Goal: Information Seeking & Learning: Stay updated

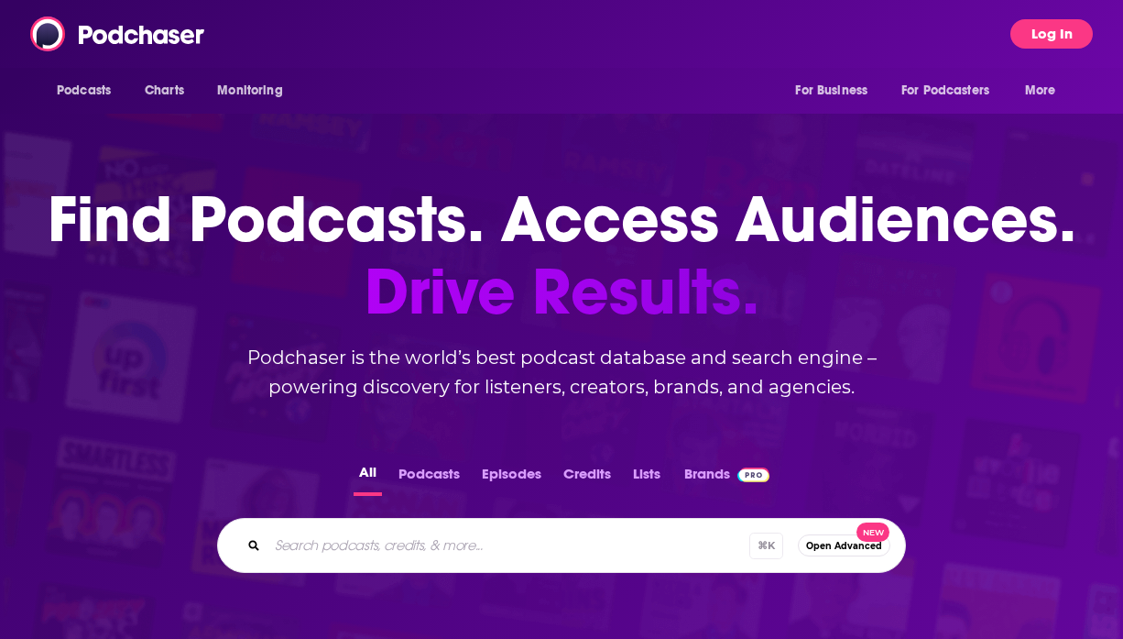
click at [1025, 30] on button "Log In" at bounding box center [1052, 33] width 82 height 29
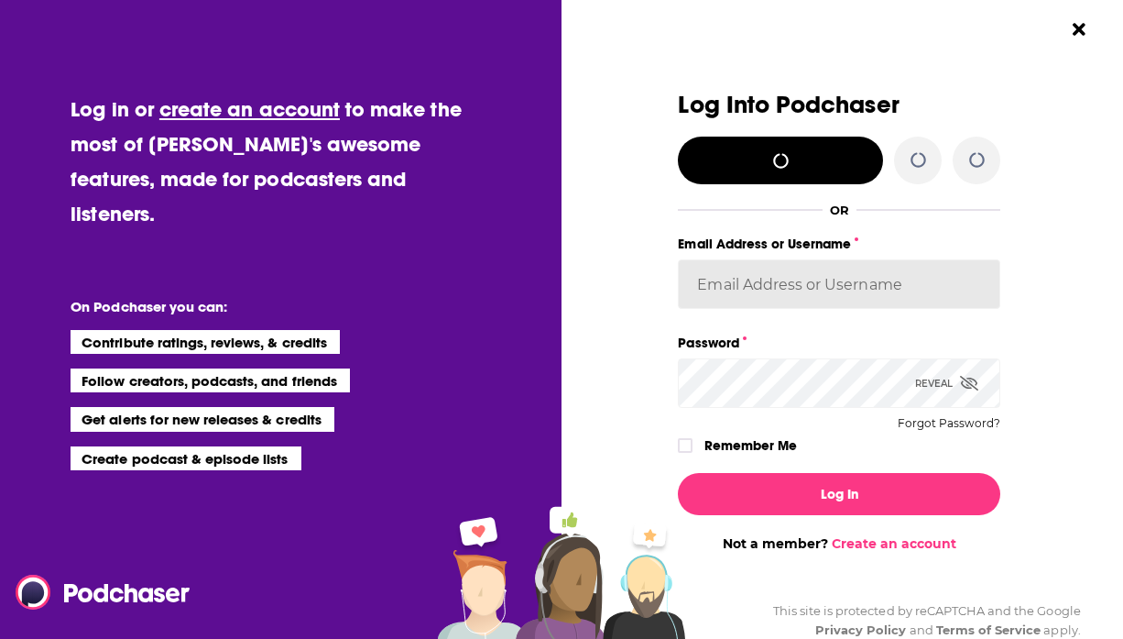
type input "[PERSON_NAME][EMAIL_ADDRESS][PERSON_NAME][DOMAIN_NAME]"
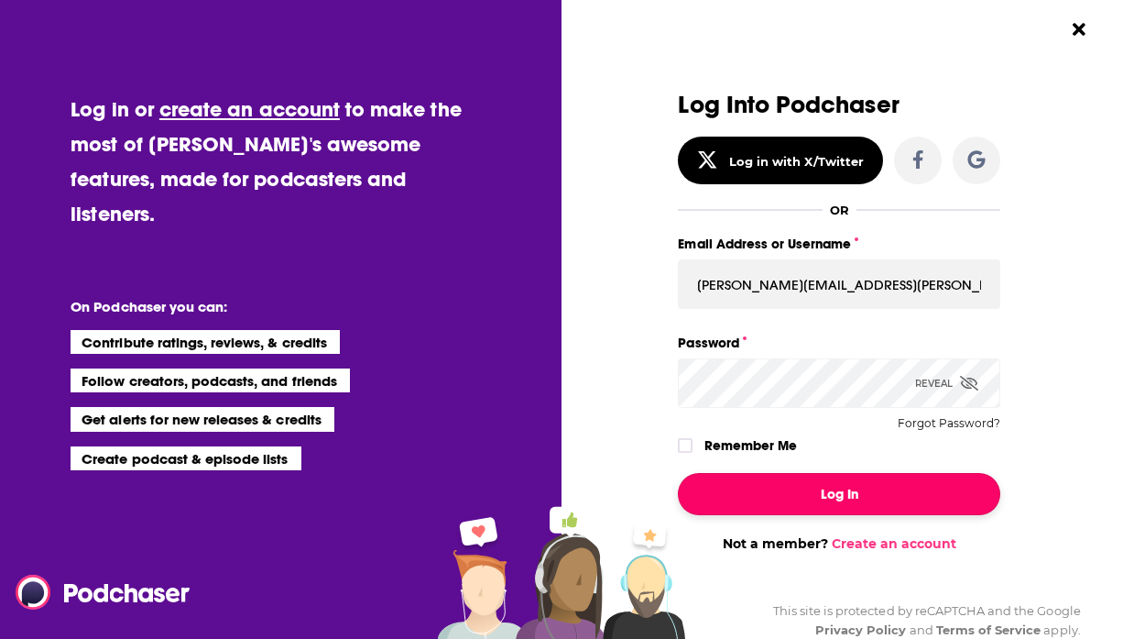
click at [823, 506] on button "Log In" at bounding box center [839, 494] width 323 height 42
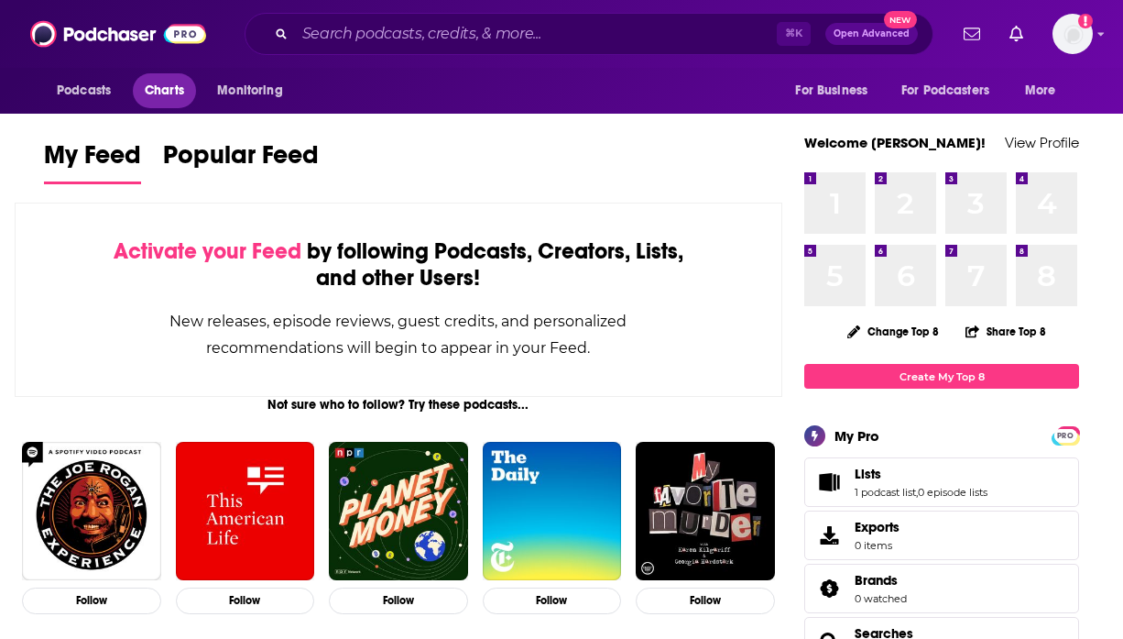
click at [171, 92] on span "Charts" at bounding box center [164, 91] width 39 height 26
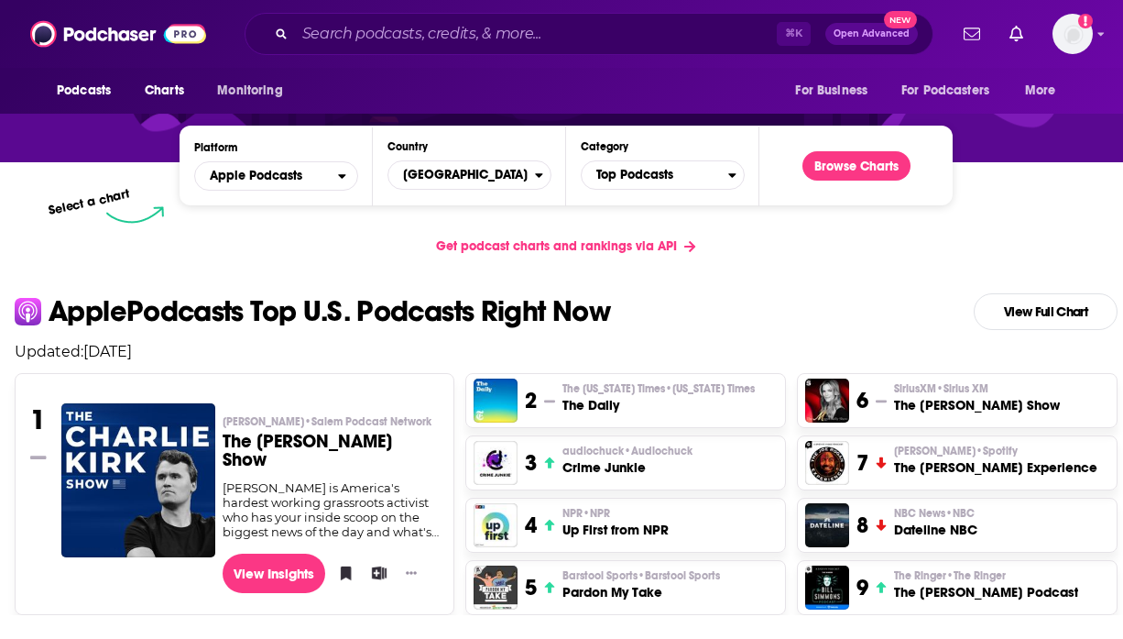
scroll to position [262, 0]
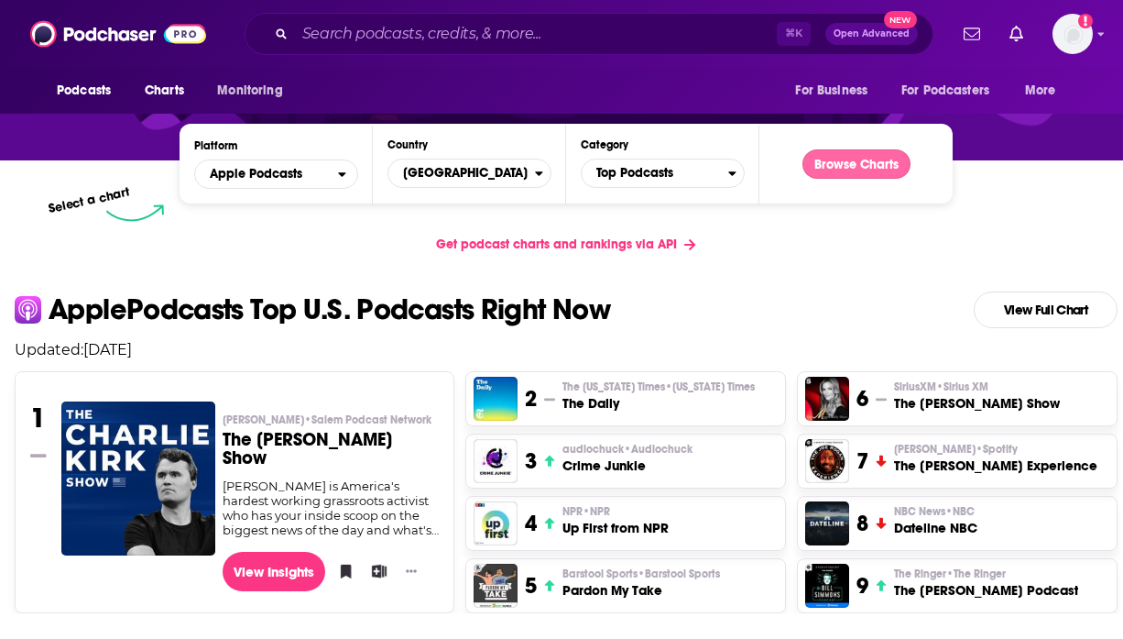
click at [831, 164] on button "Browse Charts" at bounding box center [857, 163] width 108 height 29
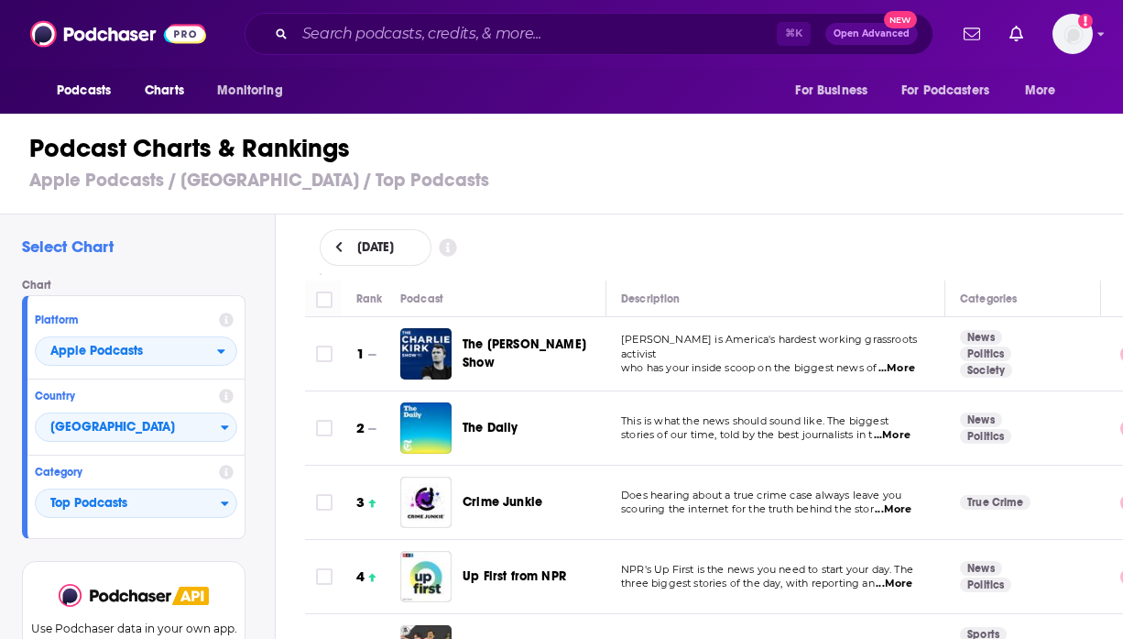
click at [341, 244] on icon at bounding box center [339, 247] width 8 height 13
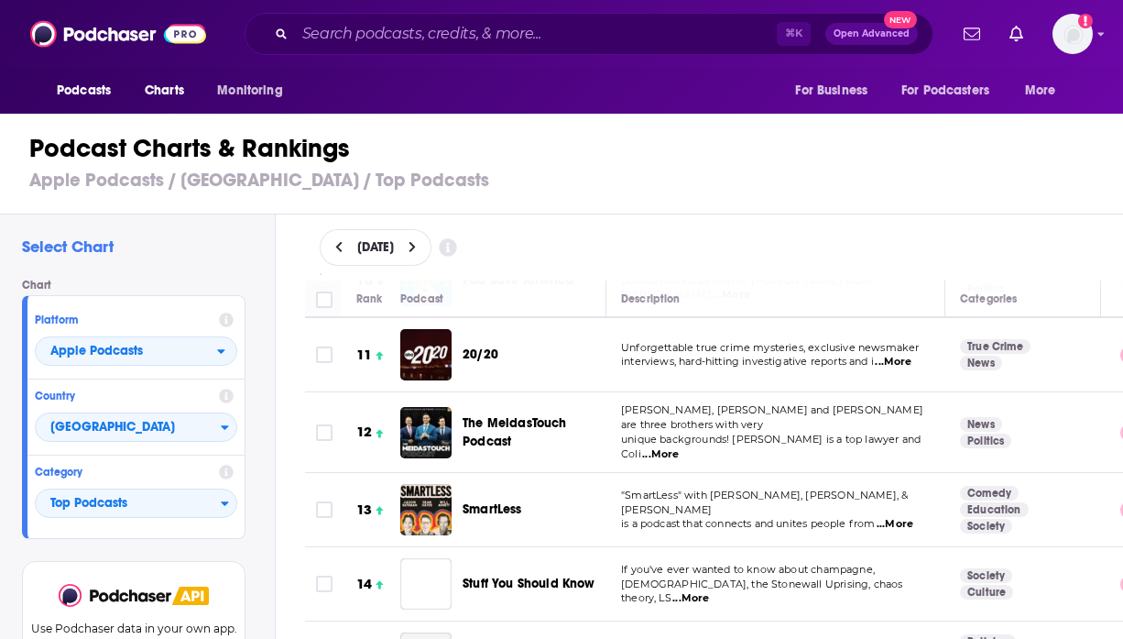
scroll to position [772, 0]
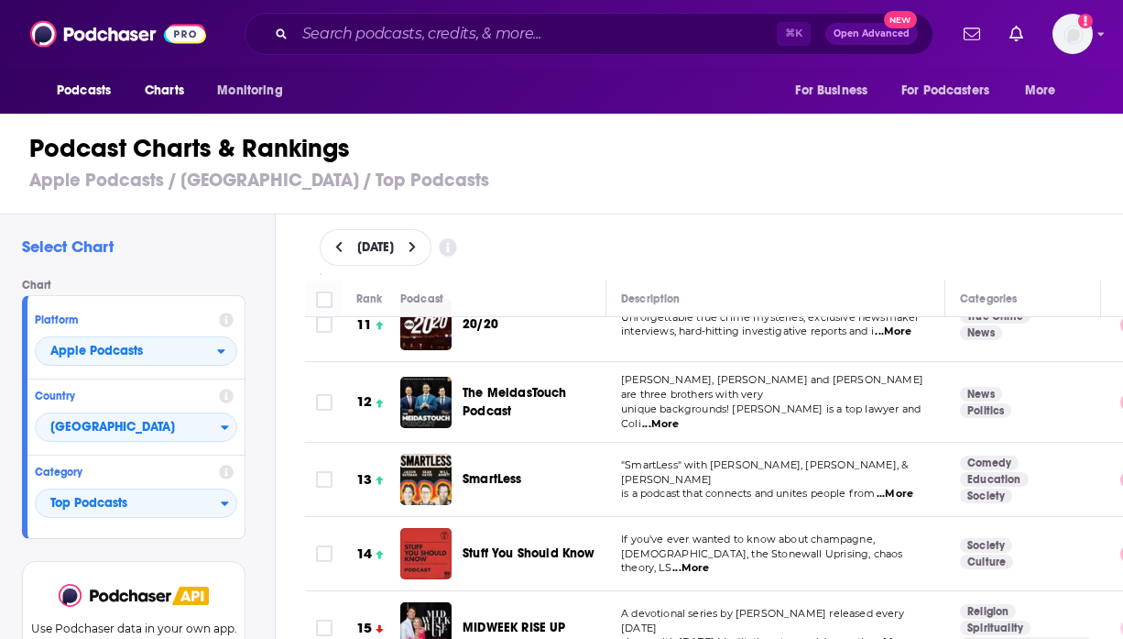
click at [340, 248] on icon at bounding box center [339, 247] width 8 height 13
